Goal: Navigation & Orientation: Understand site structure

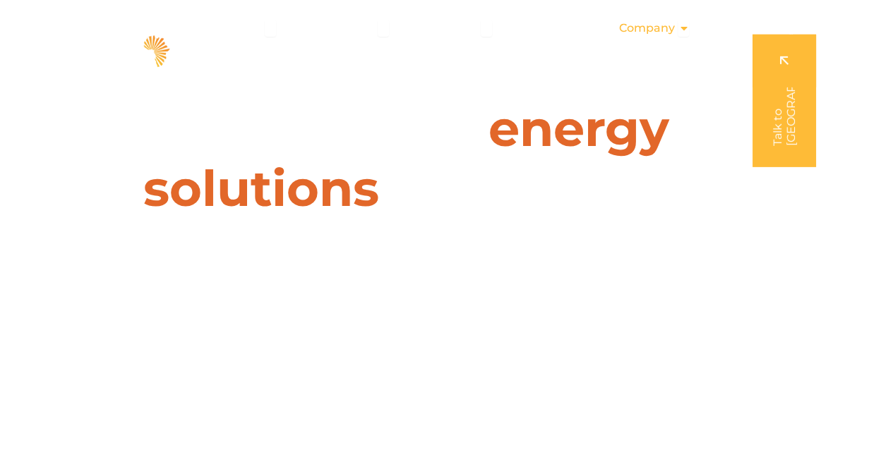
click at [640, 26] on span "Company" at bounding box center [646, 28] width 56 height 17
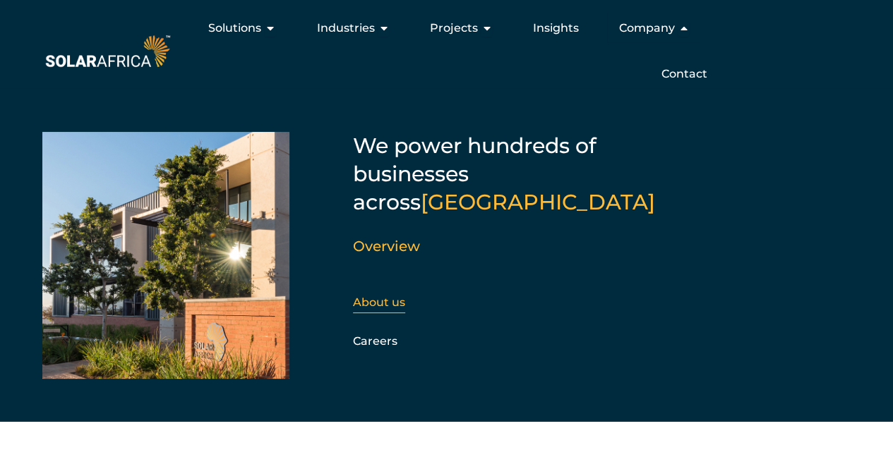
click at [380, 296] on link "About us" at bounding box center [379, 302] width 52 height 13
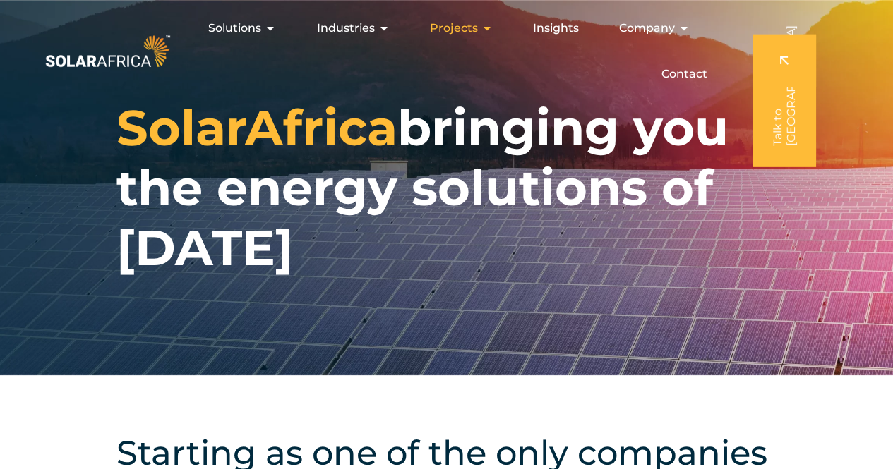
click at [463, 37] on div "Projects Close Projects Open Projects" at bounding box center [460, 28] width 85 height 28
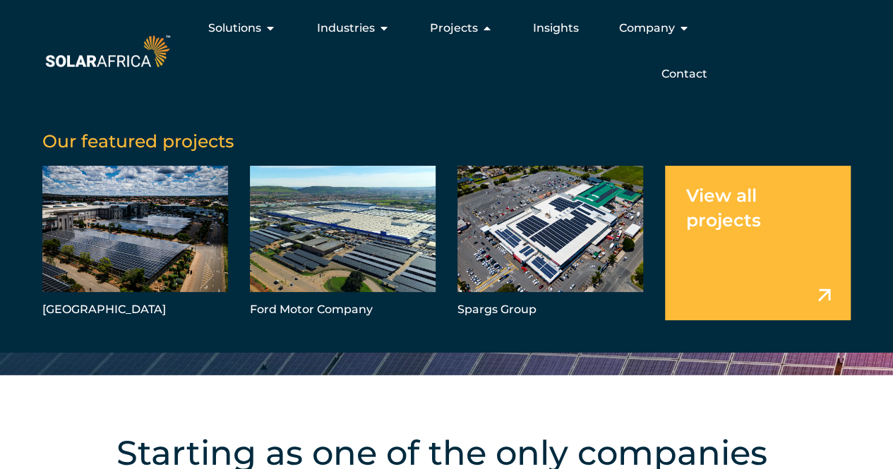
click at [815, 290] on link "Menu" at bounding box center [758, 243] width 186 height 155
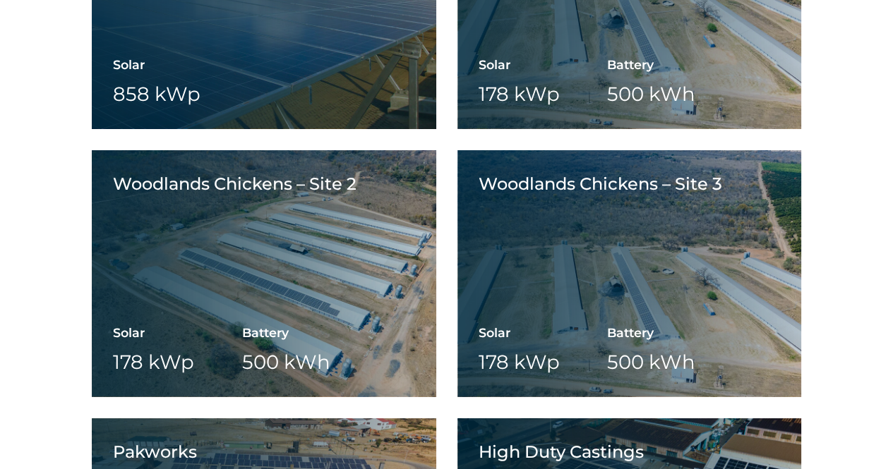
scroll to position [8972, 0]
